Goal: Information Seeking & Learning: Understand process/instructions

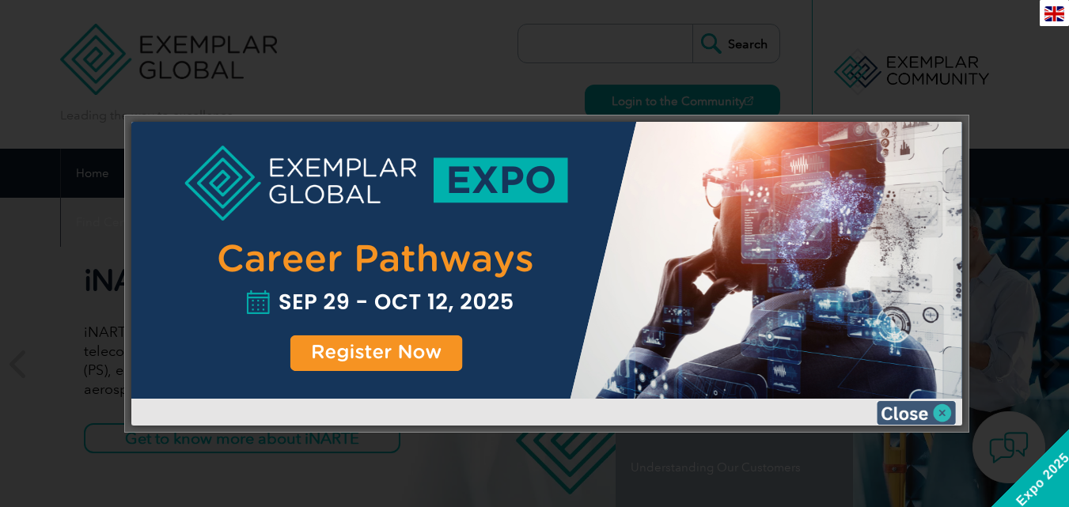
click at [919, 414] on img at bounding box center [915, 413] width 79 height 24
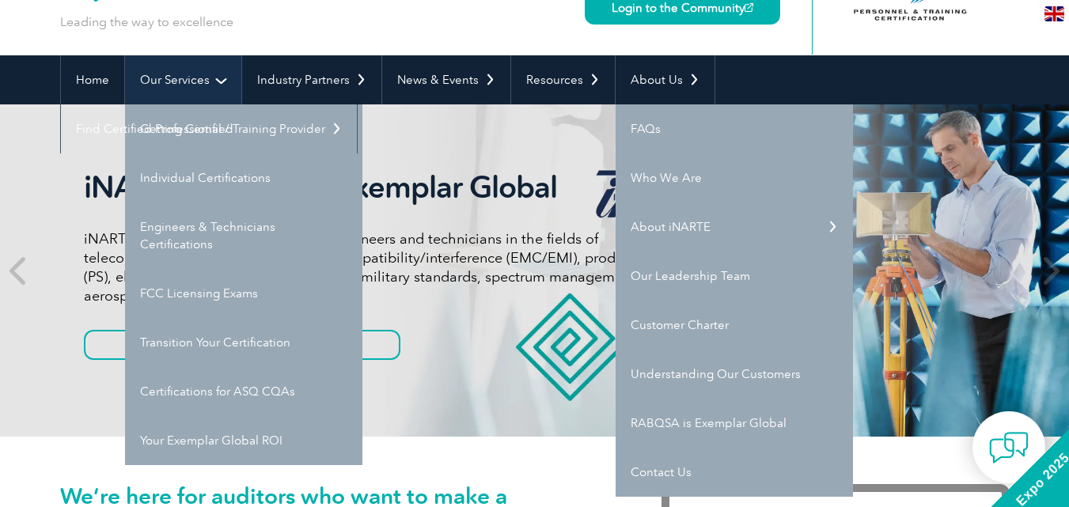
scroll to position [132, 0]
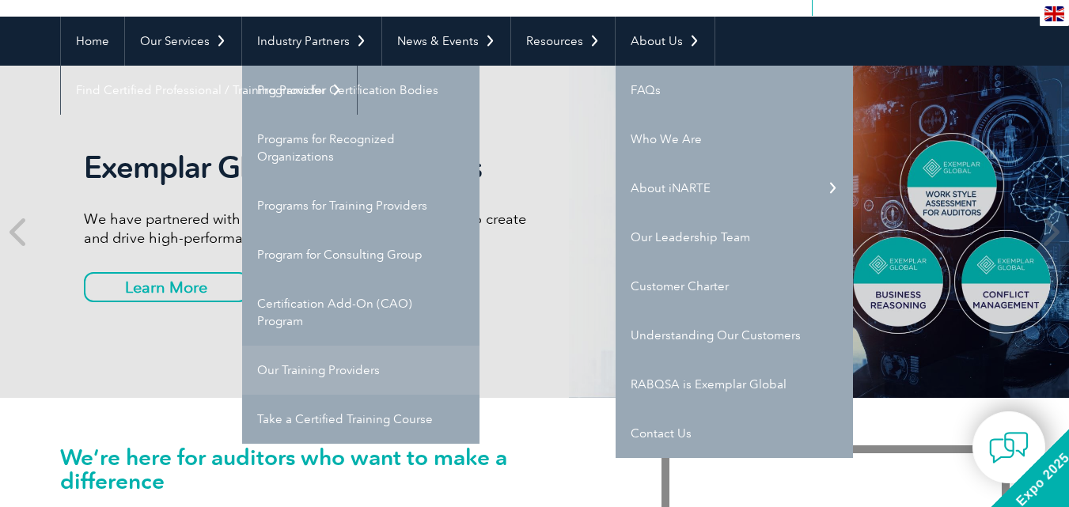
click at [316, 368] on link "Our Training Providers" at bounding box center [360, 370] width 237 height 49
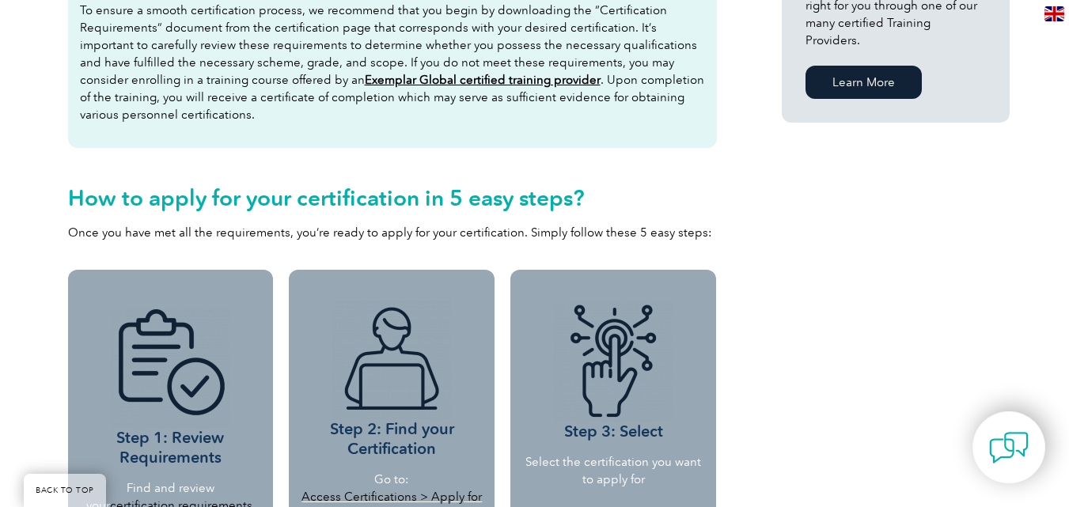
scroll to position [1054, 0]
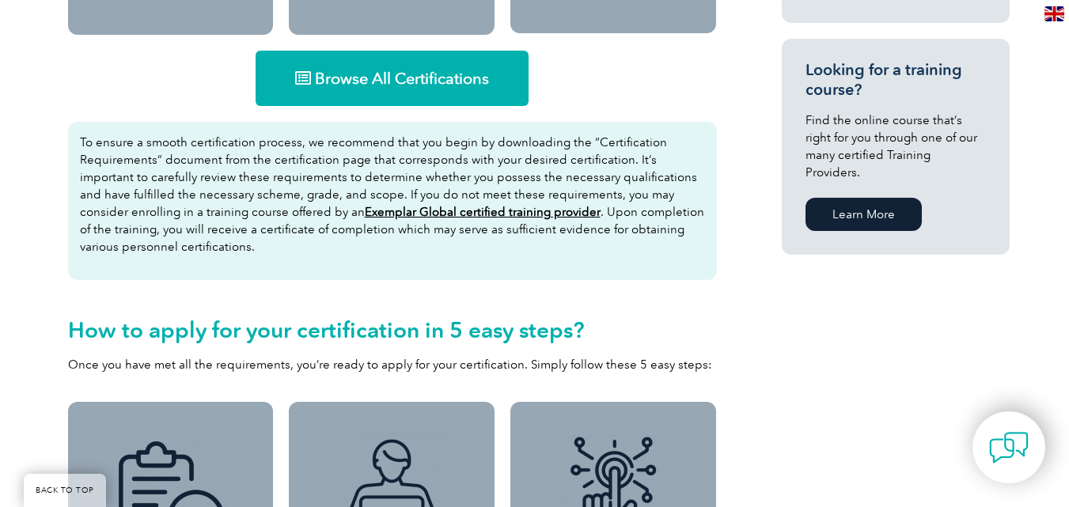
click at [403, 93] on link "Browse All Certifications" at bounding box center [391, 78] width 273 height 55
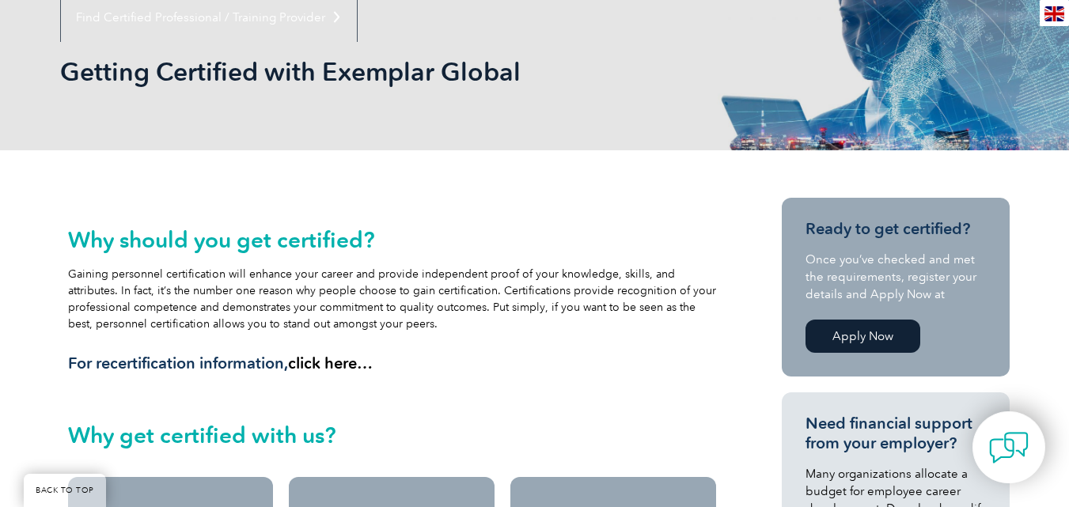
scroll to position [0, 0]
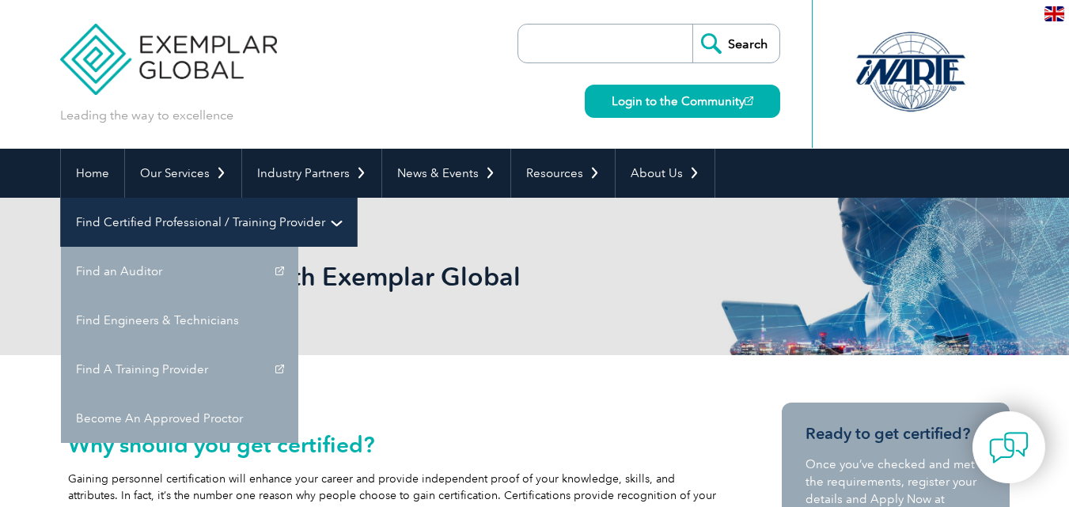
click at [357, 198] on link "Find Certified Professional / Training Provider" at bounding box center [209, 222] width 296 height 49
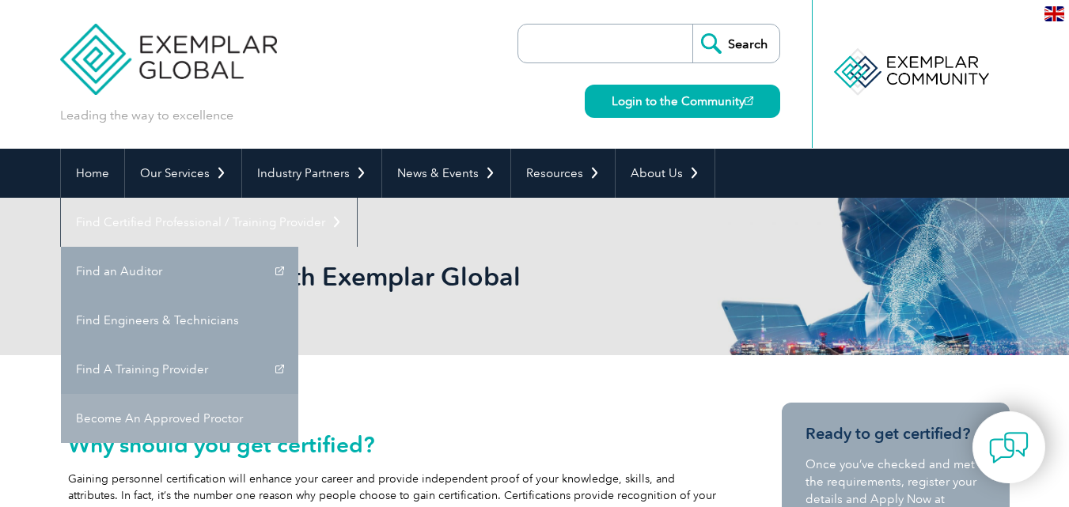
click at [298, 394] on link "Become An Approved Proctor" at bounding box center [179, 418] width 237 height 49
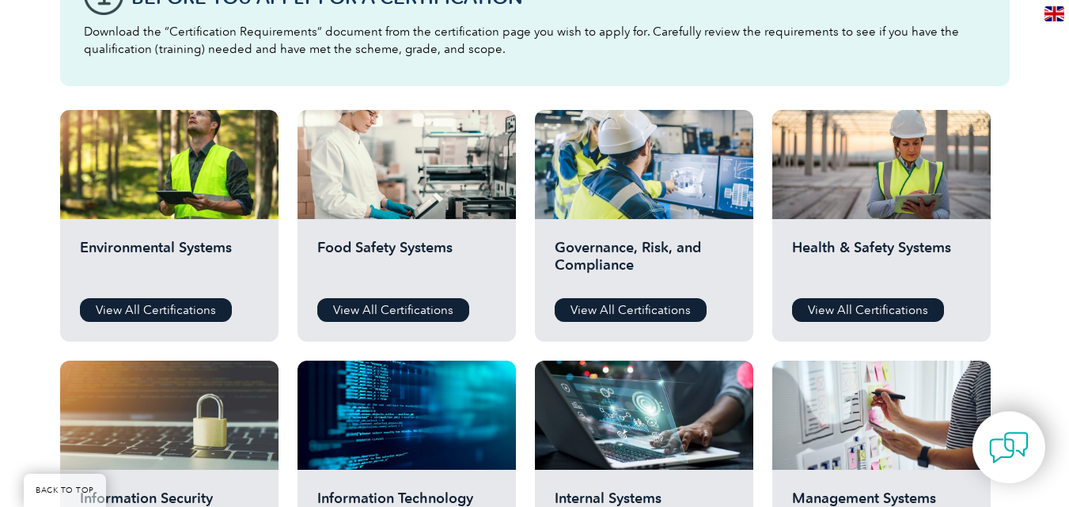
scroll to position [528, 0]
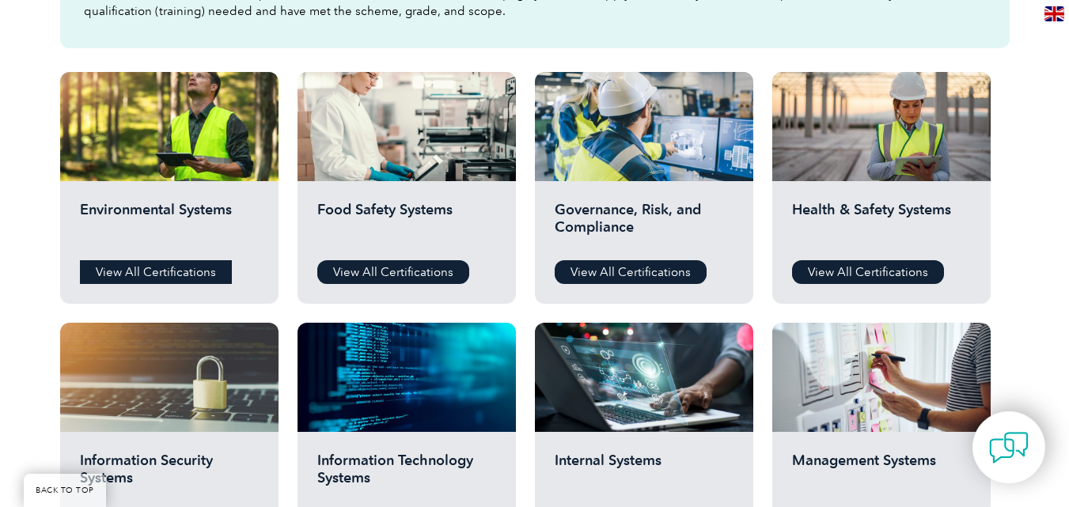
click at [170, 271] on link "View All Certifications" at bounding box center [156, 272] width 152 height 24
click at [860, 265] on link "View All Certifications" at bounding box center [868, 272] width 152 height 24
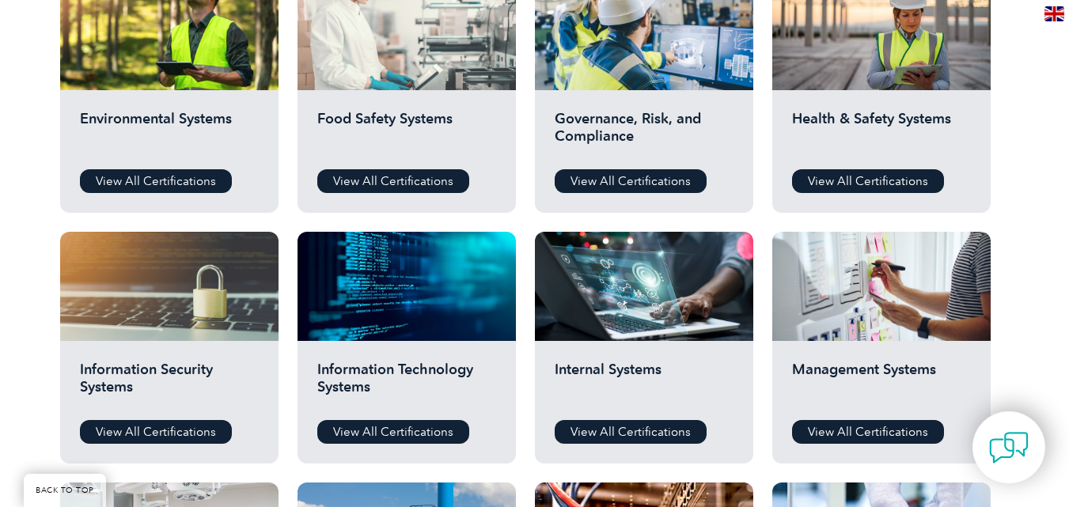
scroll to position [659, 0]
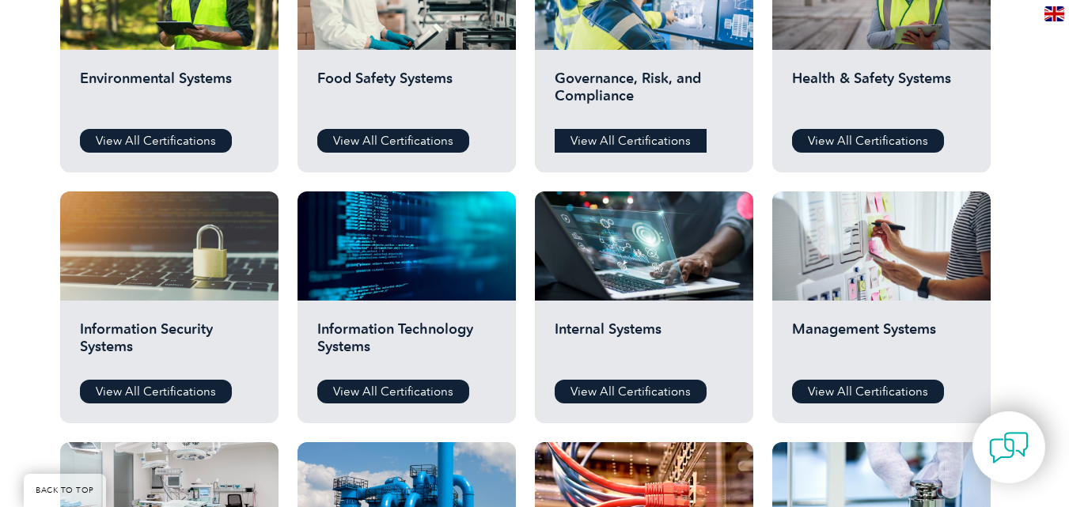
click at [596, 139] on link "View All Certifications" at bounding box center [631, 141] width 152 height 24
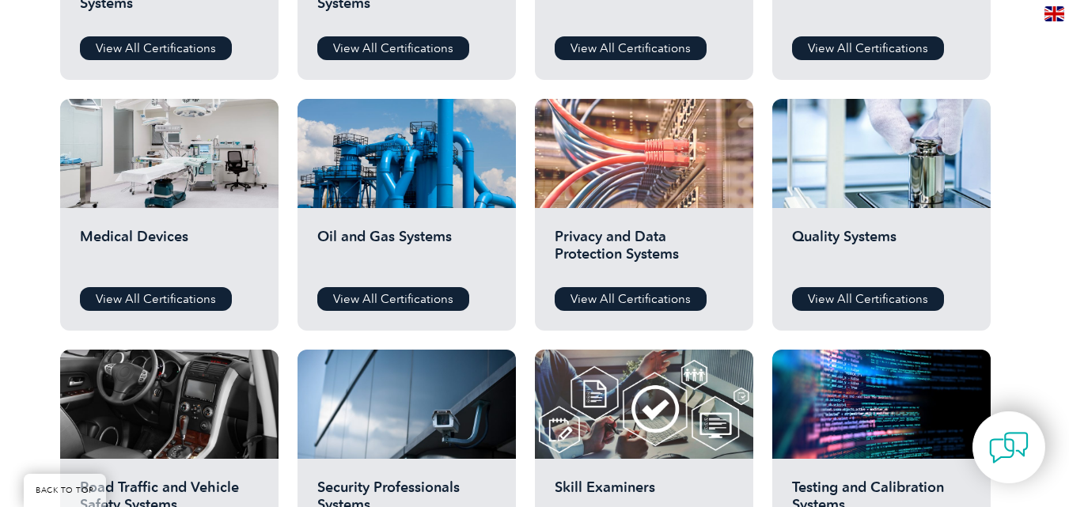
scroll to position [1054, 0]
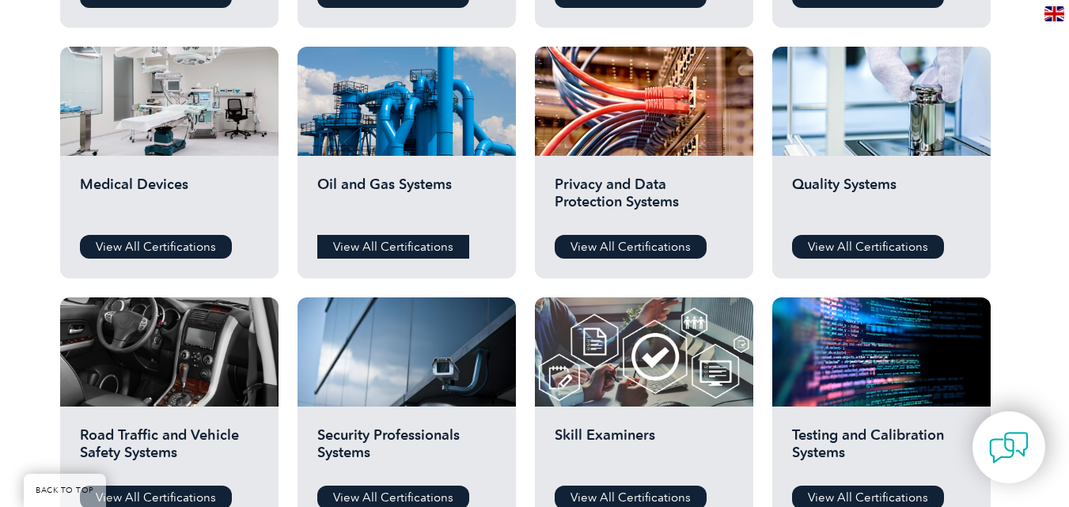
click at [390, 240] on link "View All Certifications" at bounding box center [393, 247] width 152 height 24
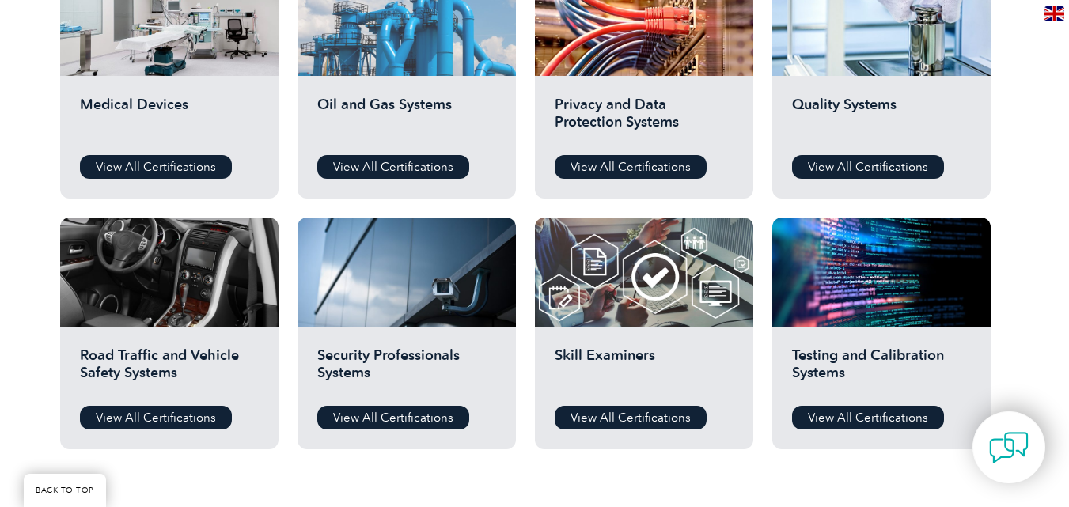
scroll to position [1187, 0]
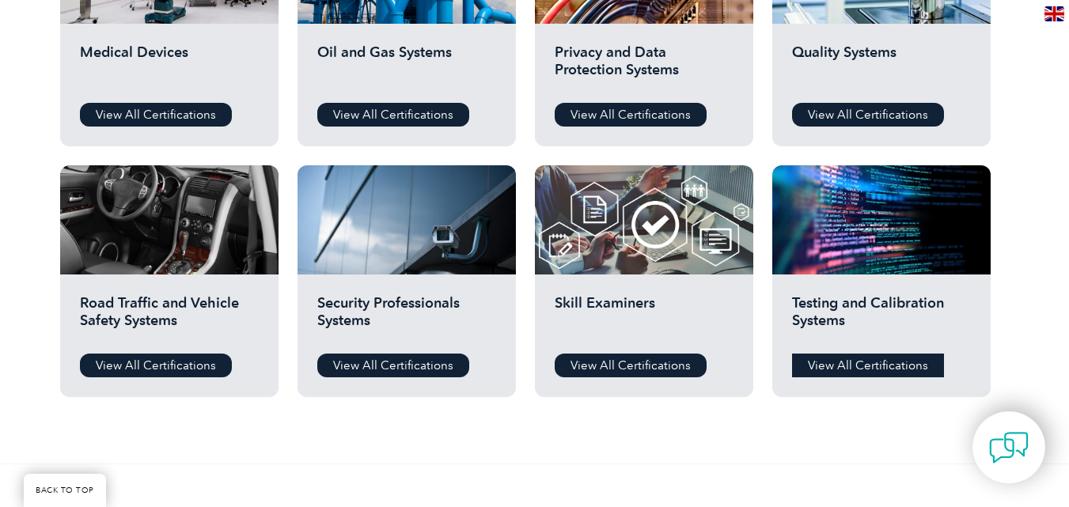
click at [867, 361] on link "View All Certifications" at bounding box center [868, 366] width 152 height 24
click at [606, 366] on link "View All Certifications" at bounding box center [631, 366] width 152 height 24
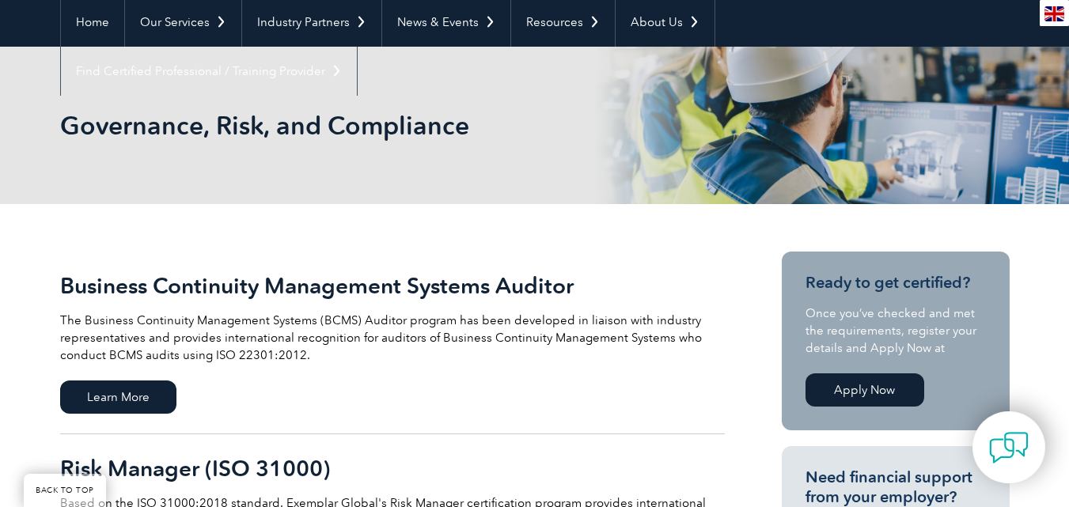
scroll to position [132, 0]
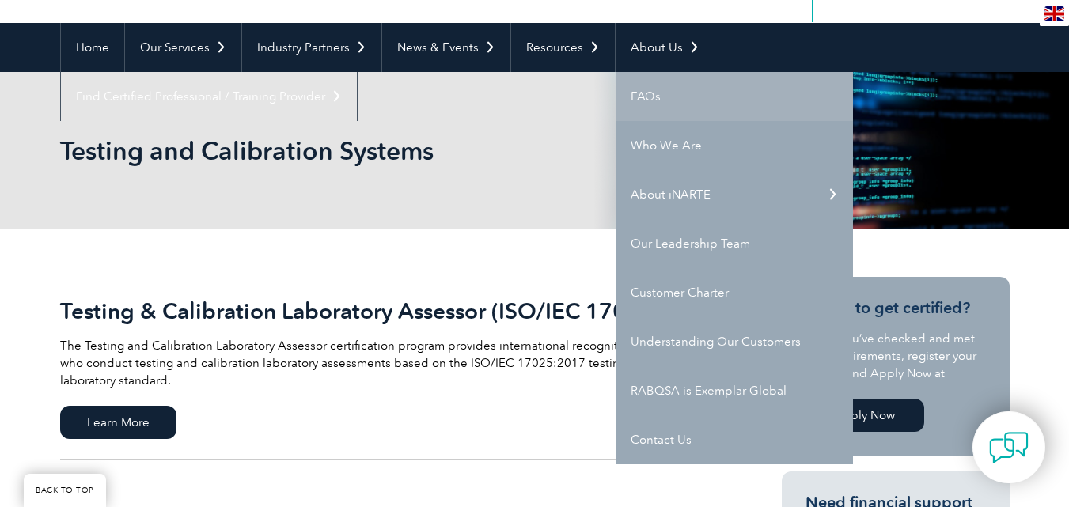
scroll to position [396, 0]
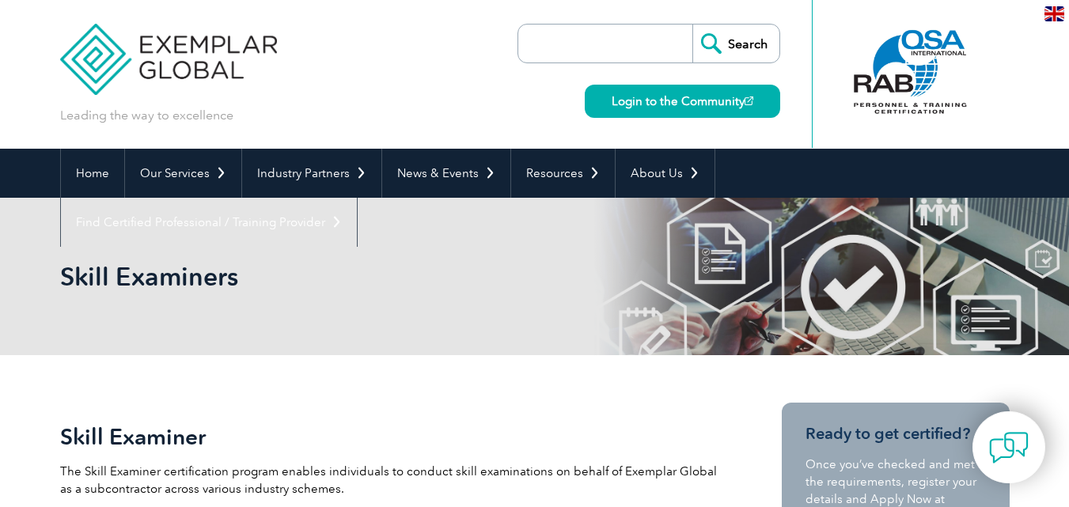
click at [1052, 12] on img at bounding box center [1054, 13] width 20 height 15
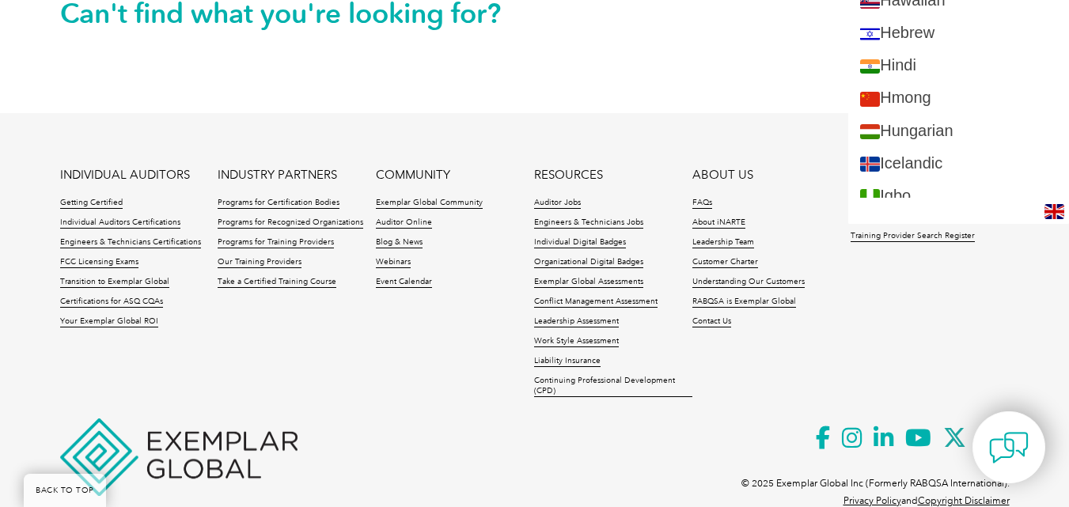
scroll to position [1490, 0]
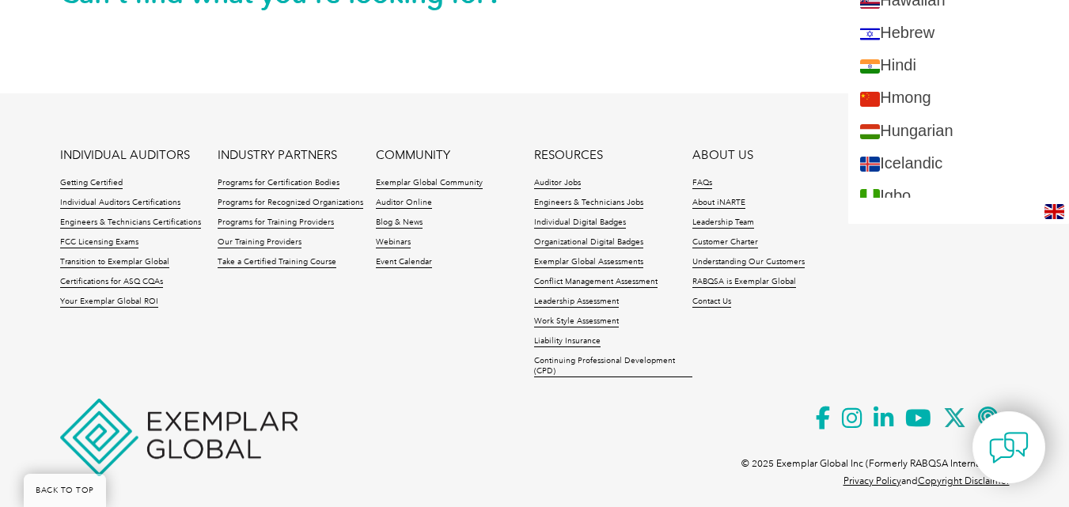
click at [812, 98] on footer "INDIVIDUAL AUDITORS Getting Certified Individual Auditors Certifications Engine…" at bounding box center [534, 303] width 1069 height 421
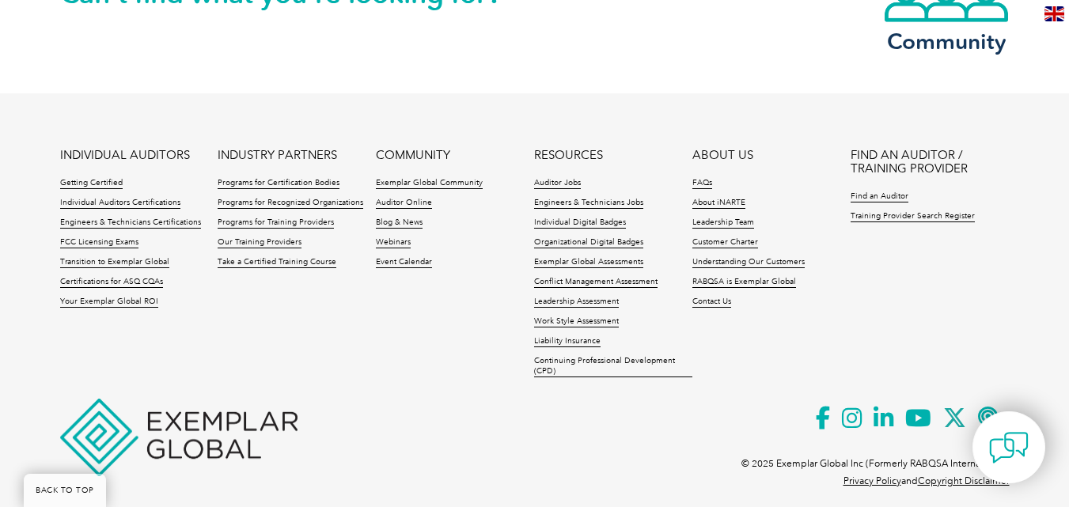
click at [431, 118] on footer "INDIVIDUAL AUDITORS Getting Certified Individual Auditors Certifications Engine…" at bounding box center [534, 303] width 1069 height 421
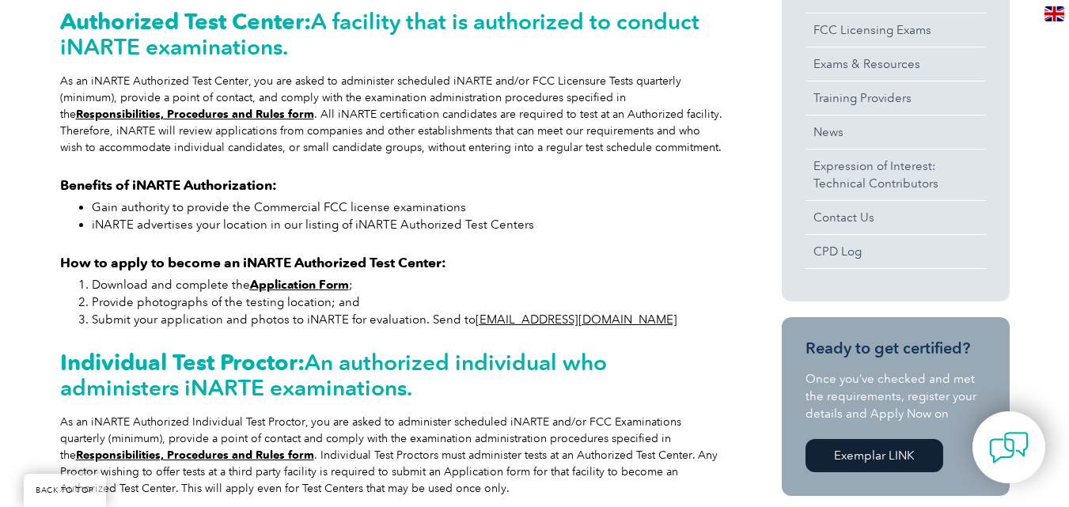
scroll to position [528, 0]
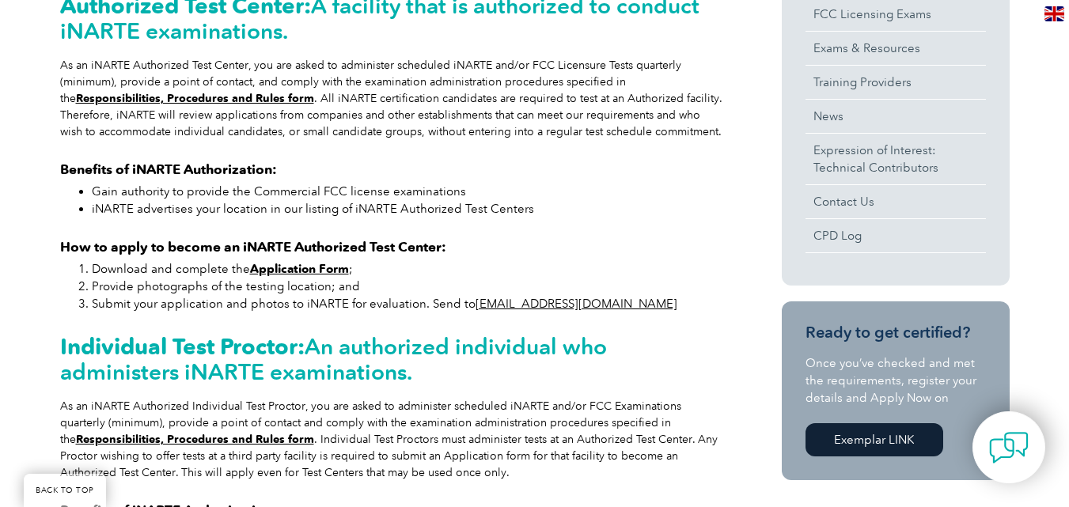
click at [274, 276] on strong "Application Form" at bounding box center [299, 269] width 99 height 14
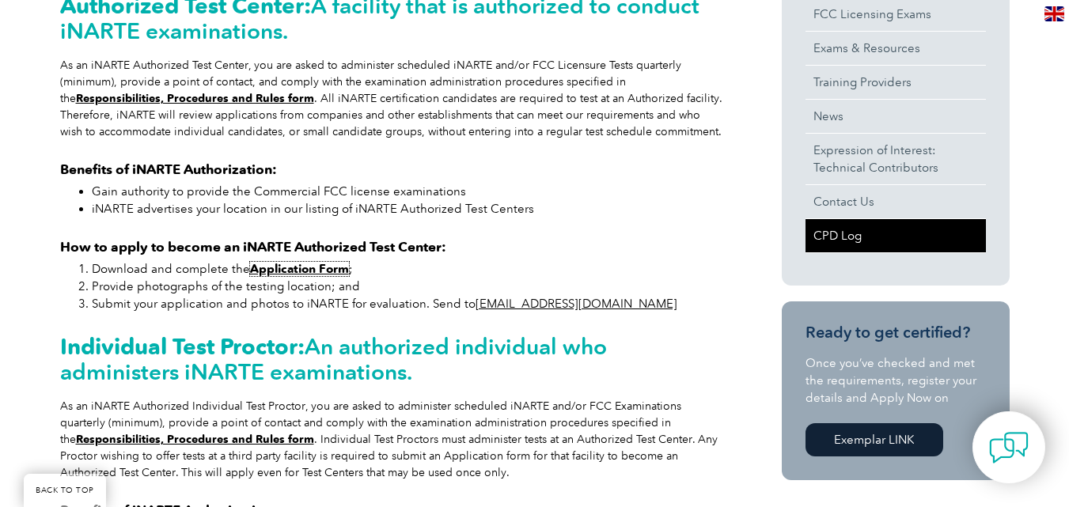
scroll to position [263, 0]
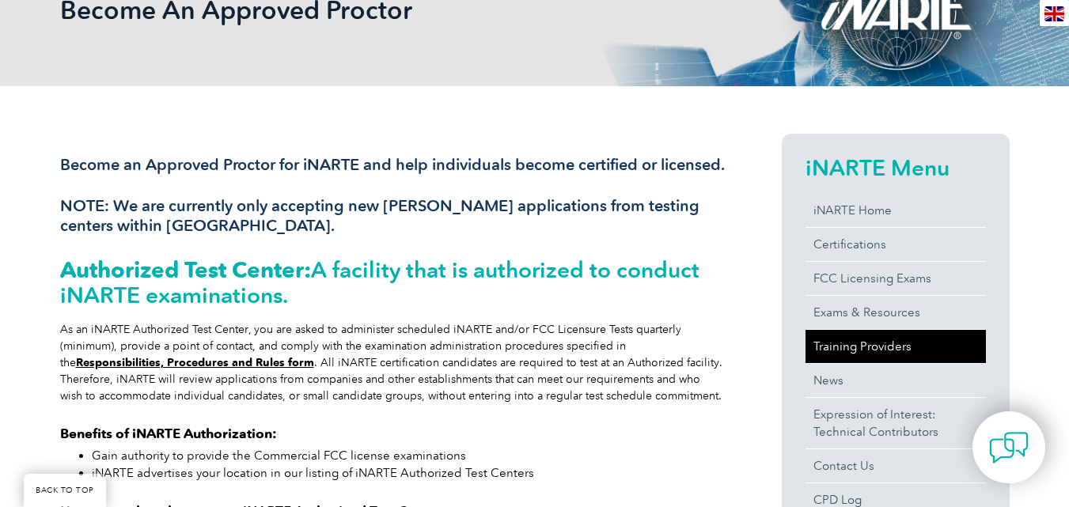
click at [911, 339] on link "Training Providers" at bounding box center [895, 346] width 180 height 33
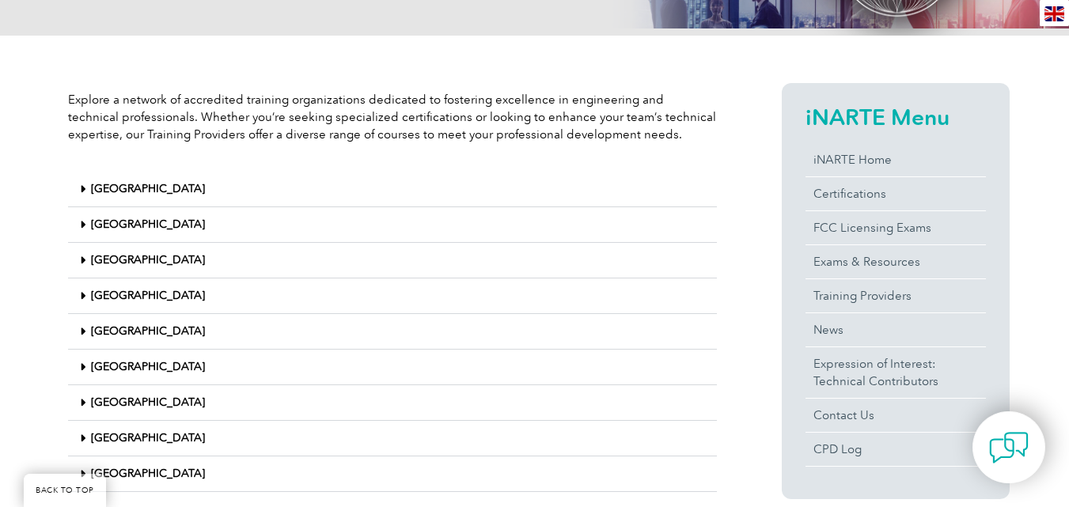
scroll to position [396, 0]
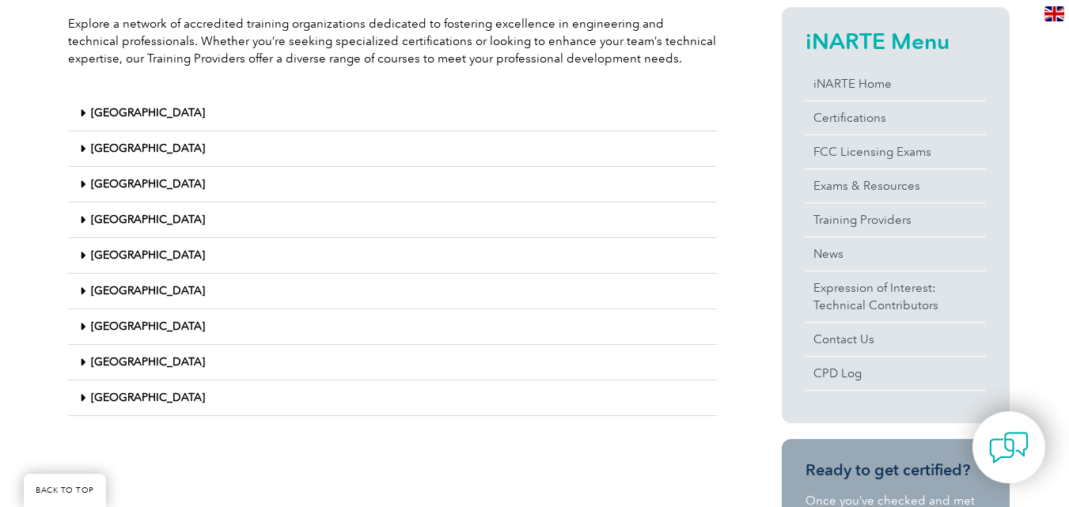
click at [517, 158] on div "[GEOGRAPHIC_DATA]" at bounding box center [392, 149] width 649 height 36
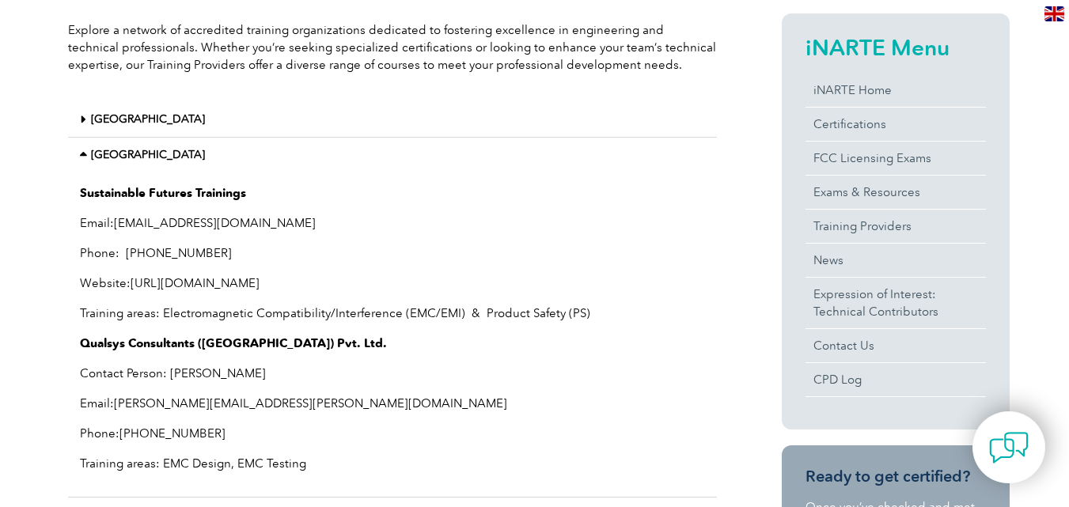
scroll to position [0, 0]
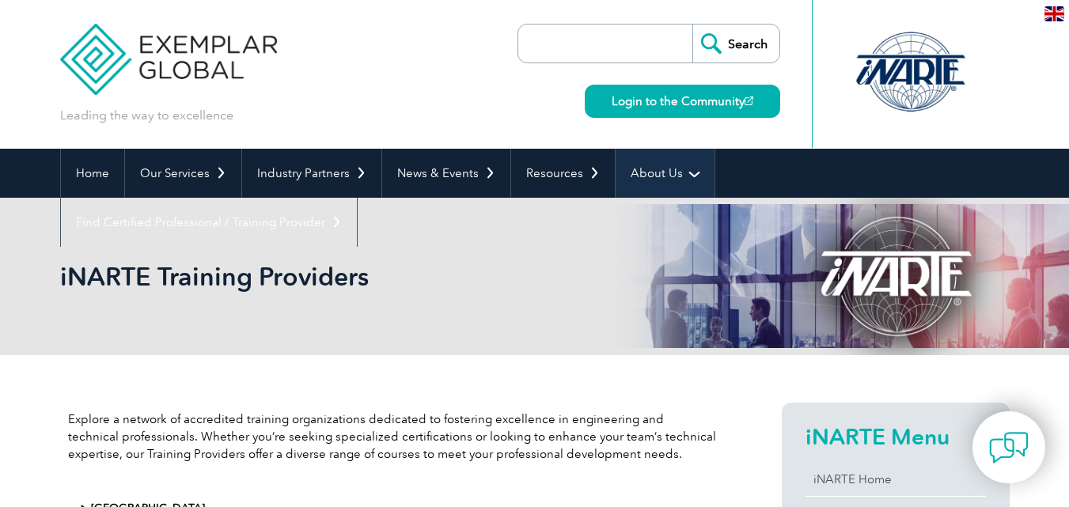
click at [645, 176] on link "About Us" at bounding box center [664, 173] width 99 height 49
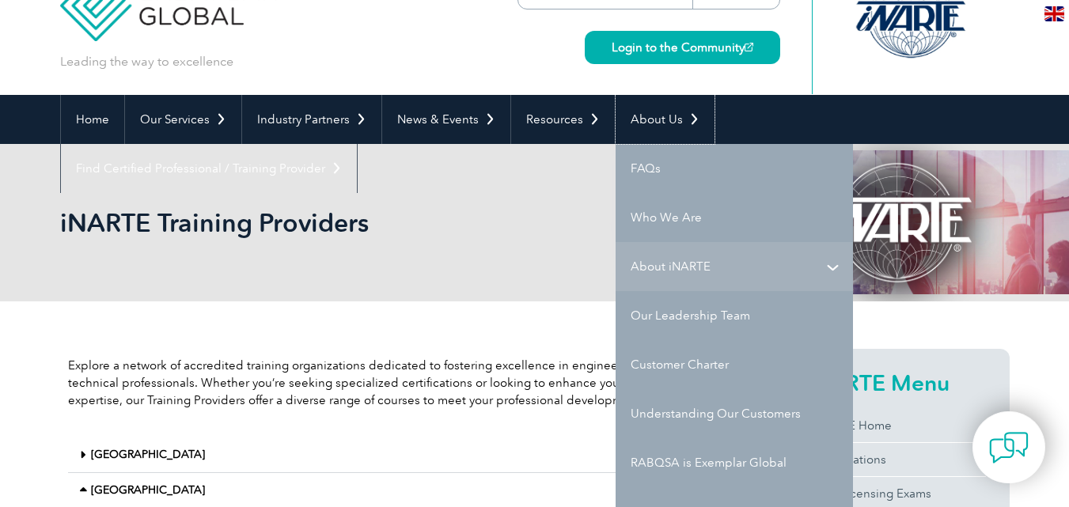
scroll to position [132, 0]
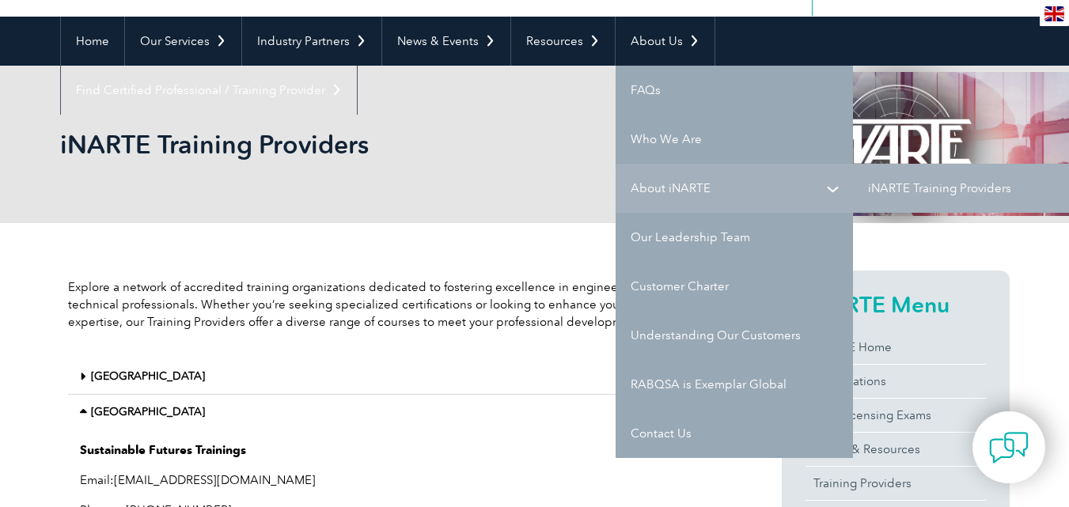
click at [751, 196] on link "About iNARTE" at bounding box center [733, 188] width 237 height 49
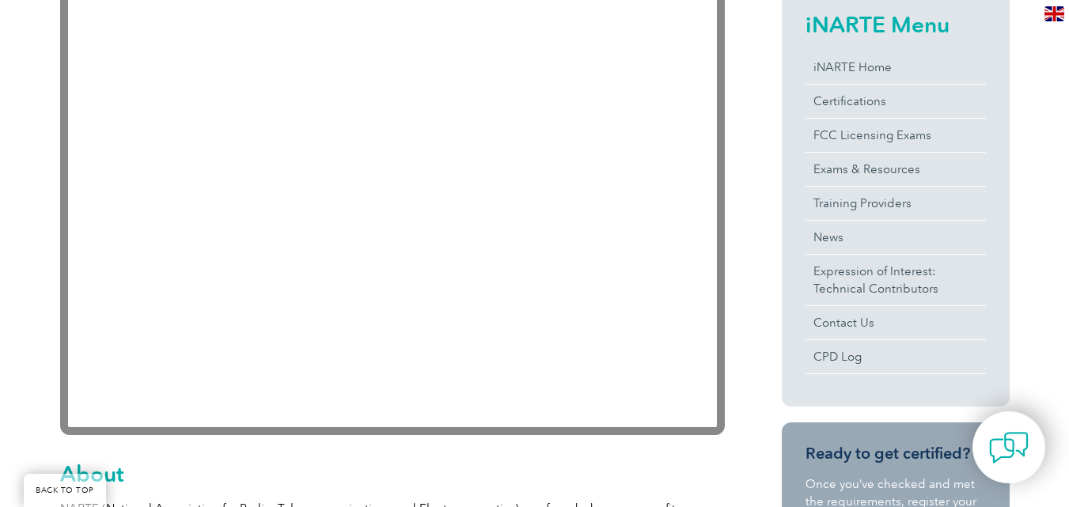
scroll to position [396, 0]
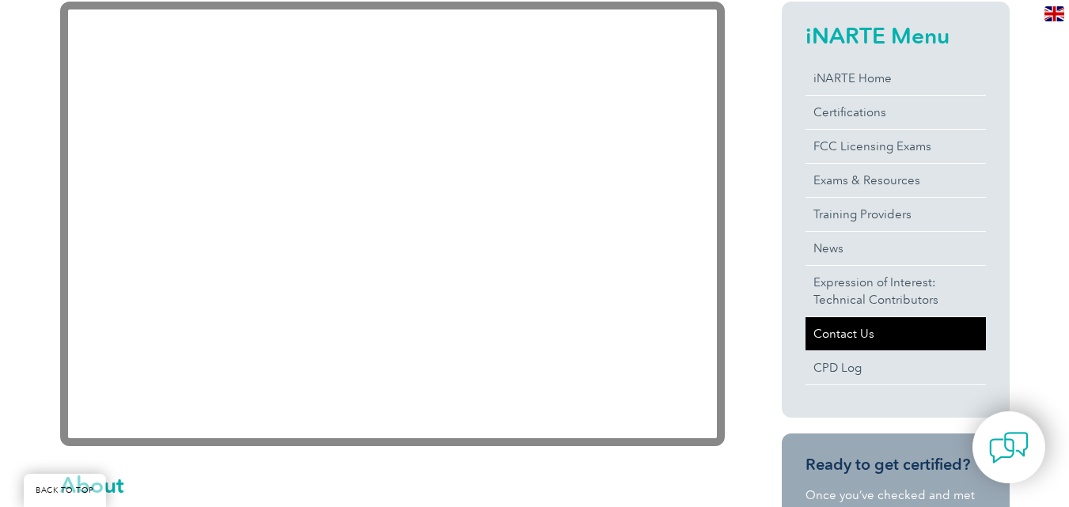
click at [845, 341] on link "Contact Us" at bounding box center [895, 333] width 180 height 33
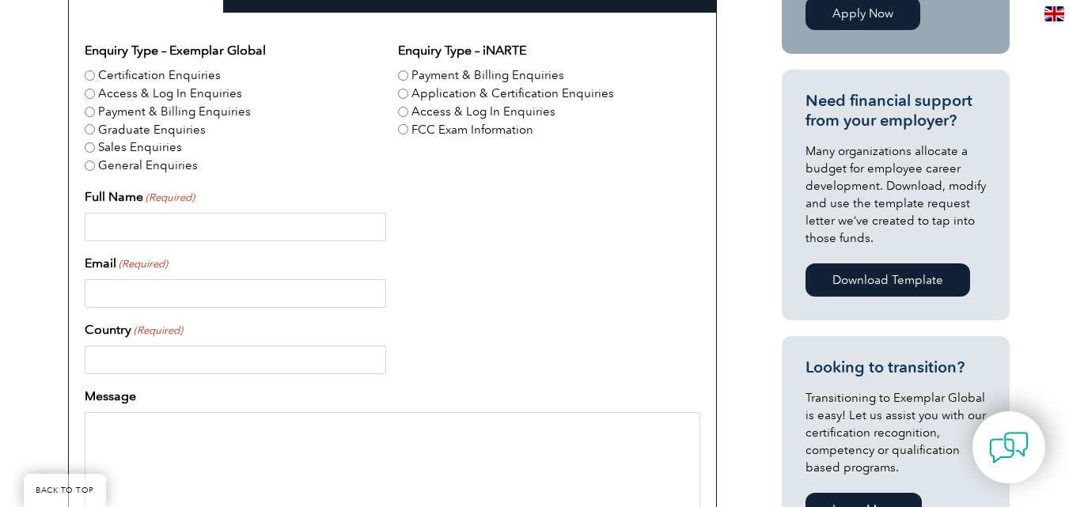
scroll to position [263, 0]
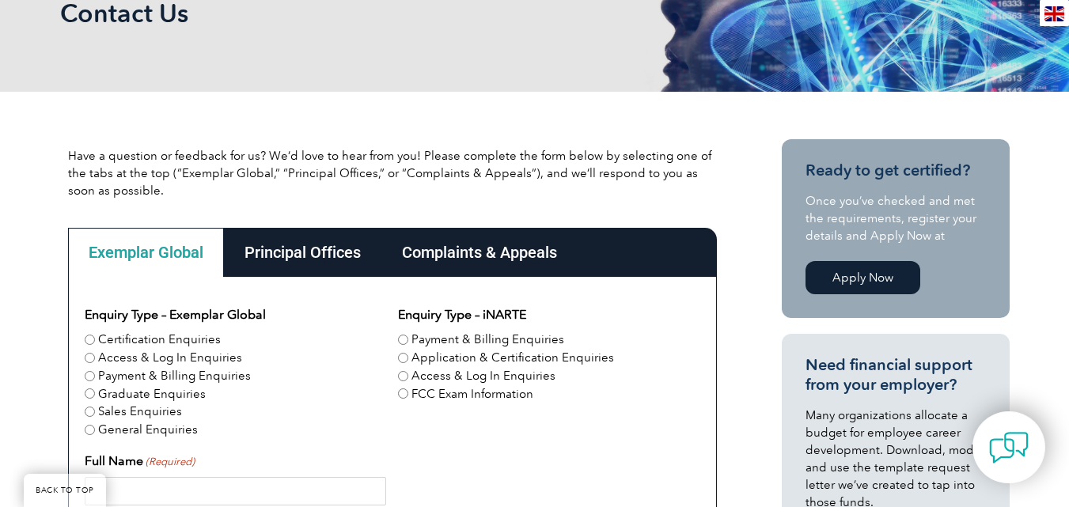
click at [337, 241] on div "Principal Offices" at bounding box center [302, 252] width 157 height 49
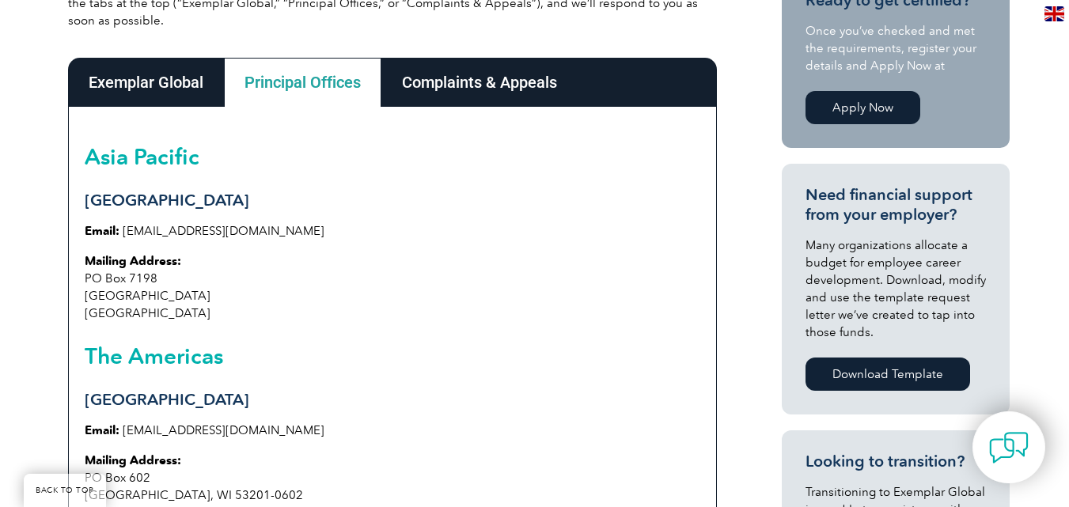
scroll to position [396, 0]
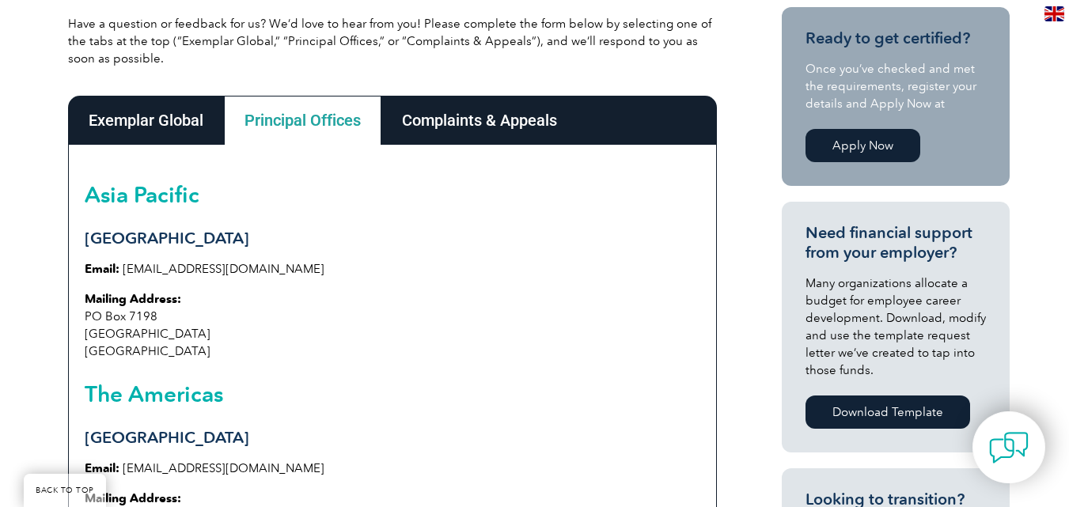
click at [451, 139] on div "Complaints & Appeals" at bounding box center [479, 120] width 196 height 49
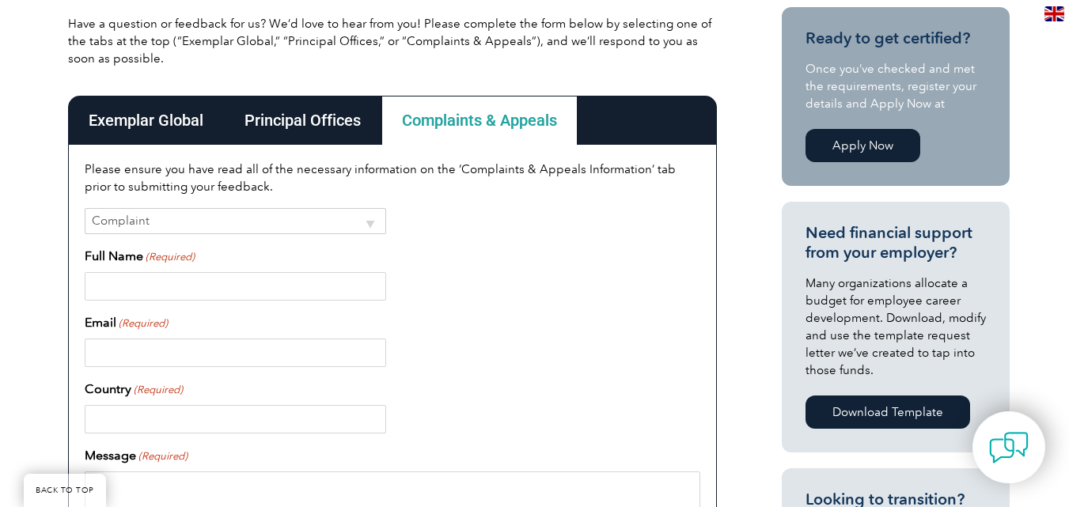
click at [310, 143] on div "Principal Offices" at bounding box center [302, 120] width 157 height 49
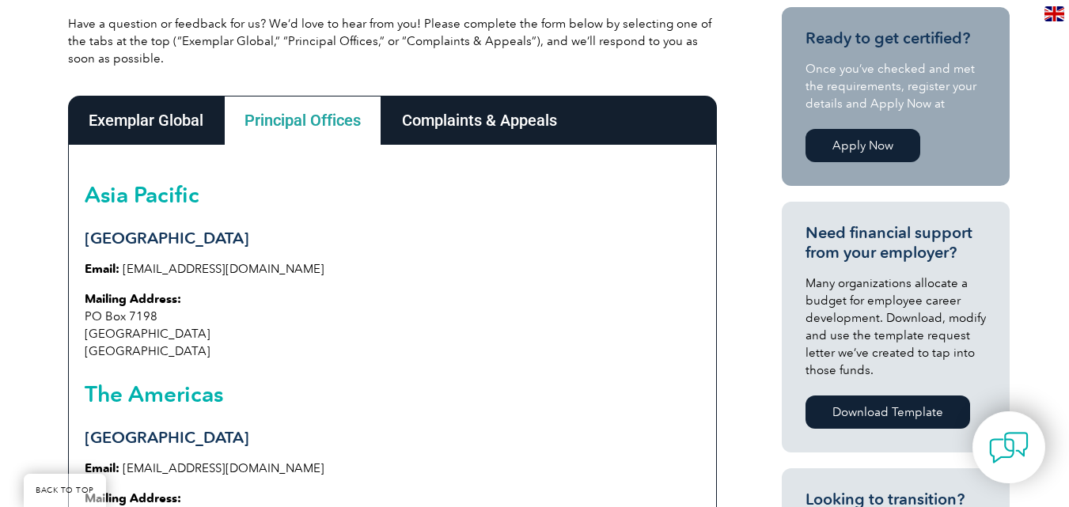
click at [150, 134] on div "Exemplar Global" at bounding box center [146, 120] width 156 height 49
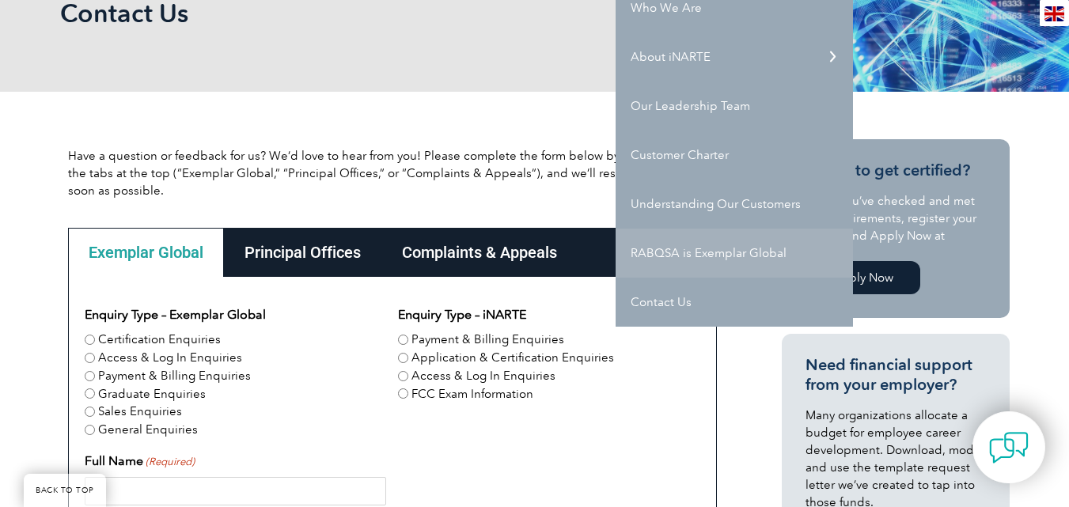
scroll to position [0, 0]
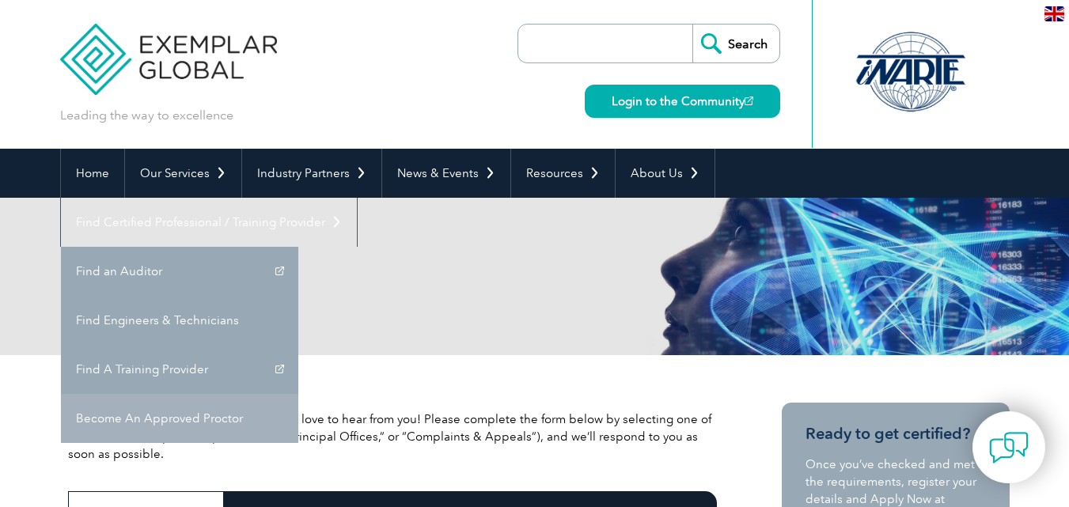
click at [298, 394] on link "Become An Approved Proctor" at bounding box center [179, 418] width 237 height 49
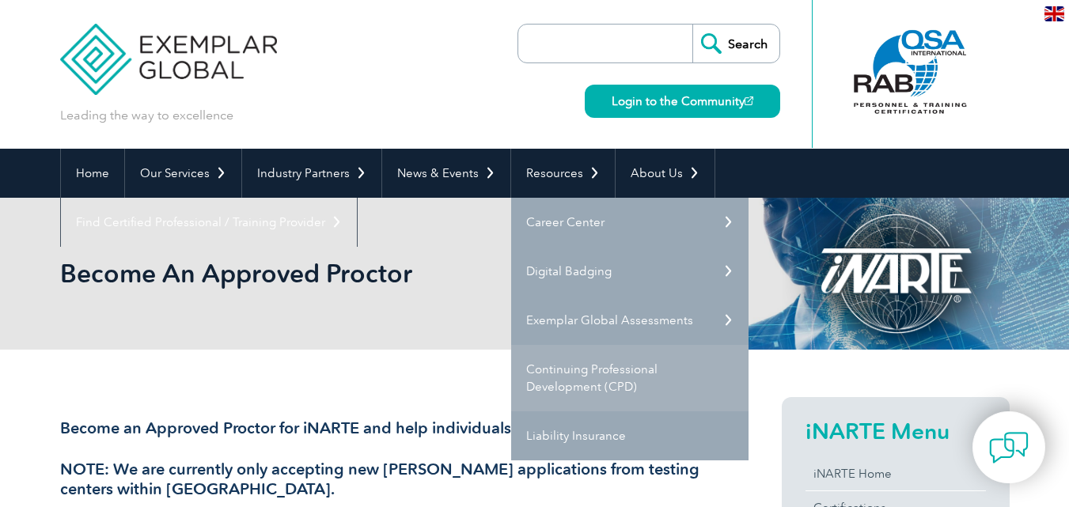
click at [624, 380] on link "Continuing Professional Development (CPD)" at bounding box center [629, 378] width 237 height 66
